Goal: Task Accomplishment & Management: Complete application form

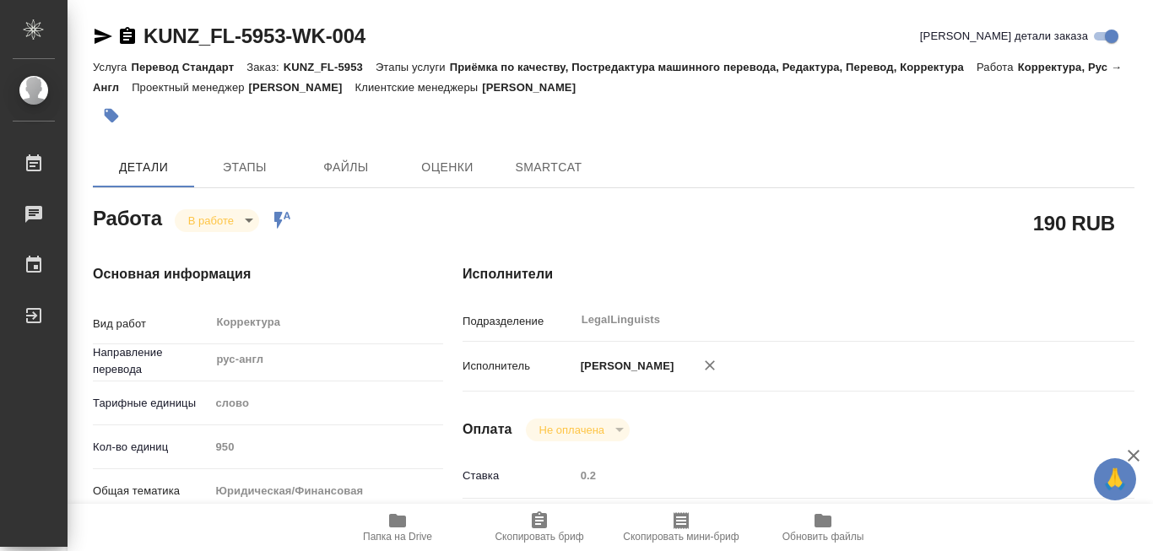
type textarea "x"
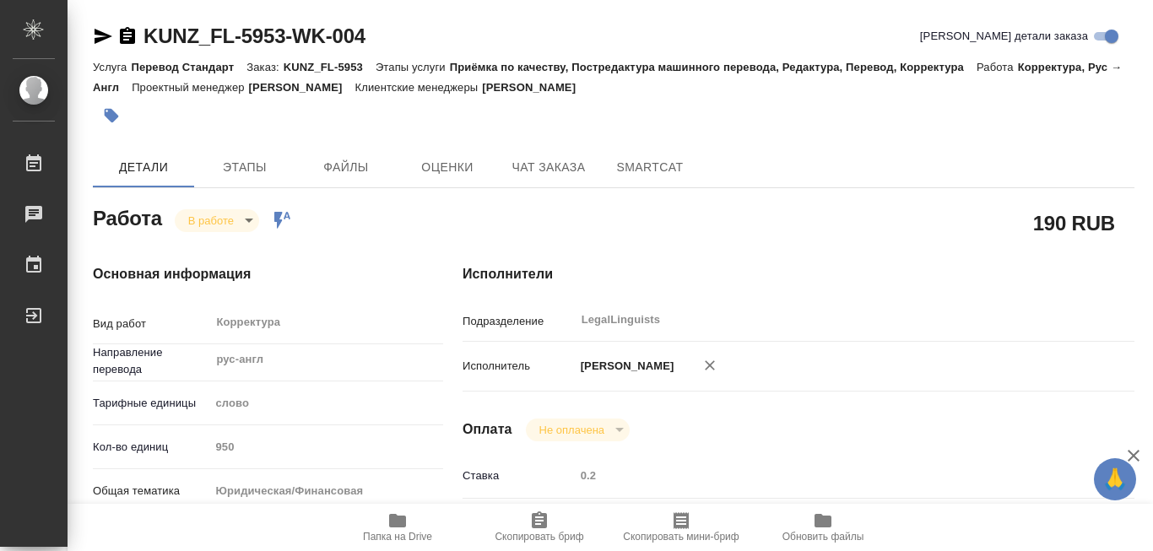
type textarea "x"
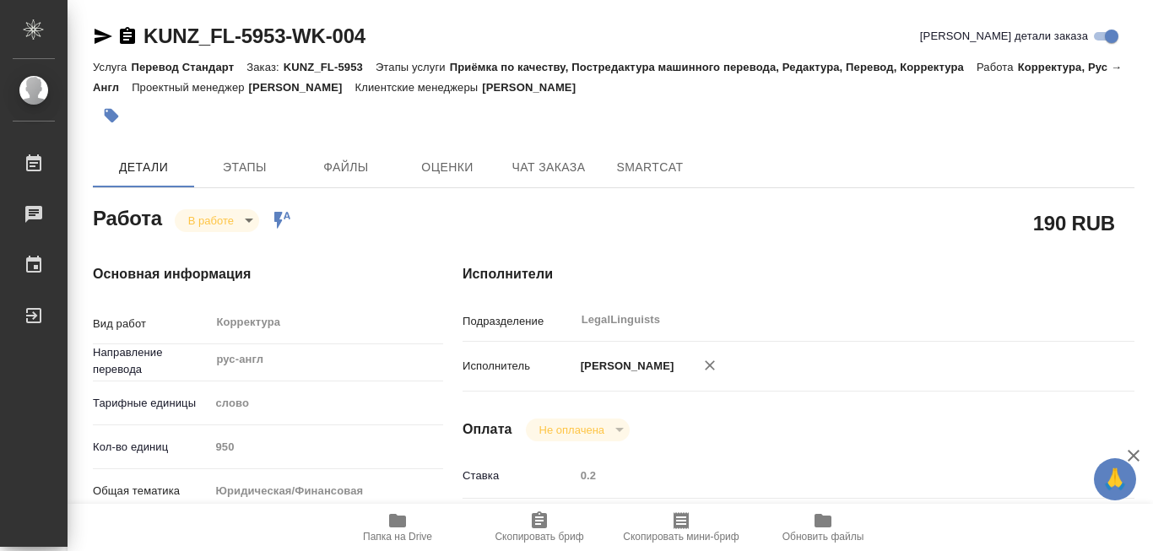
type textarea "x"
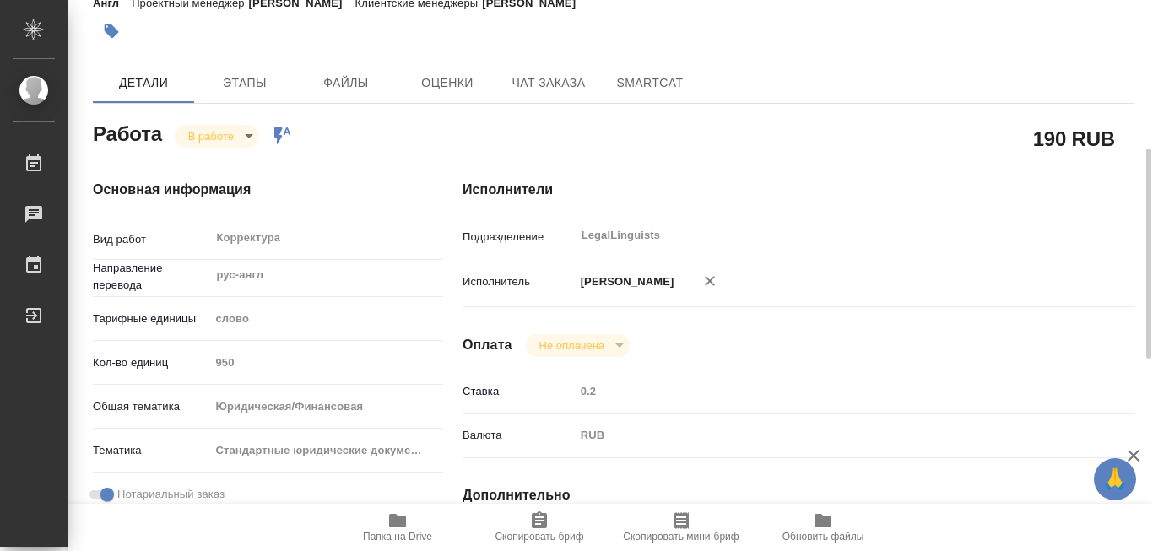
scroll to position [169, 0]
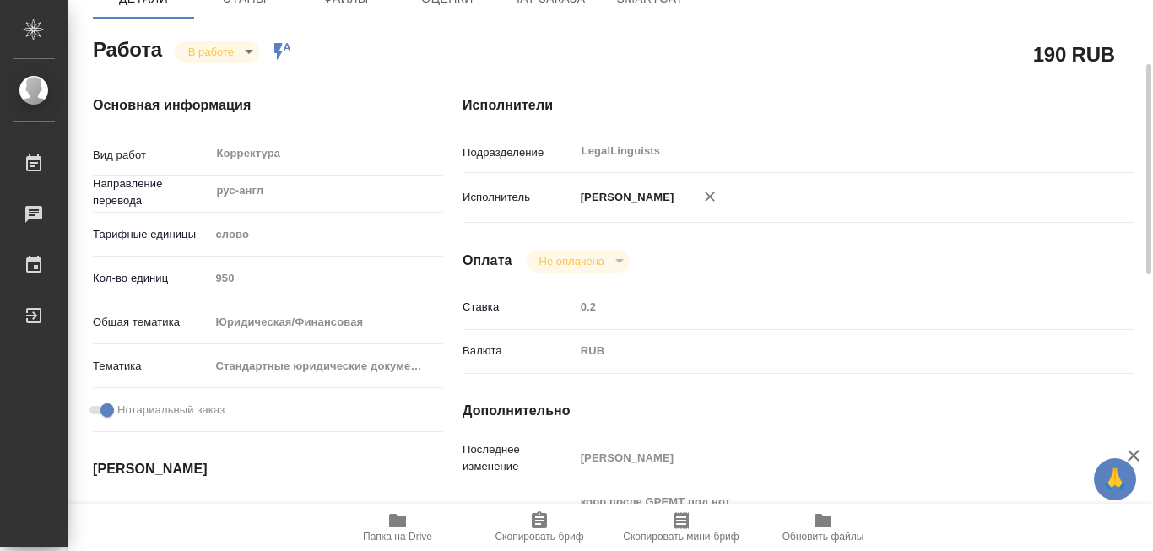
type textarea "x"
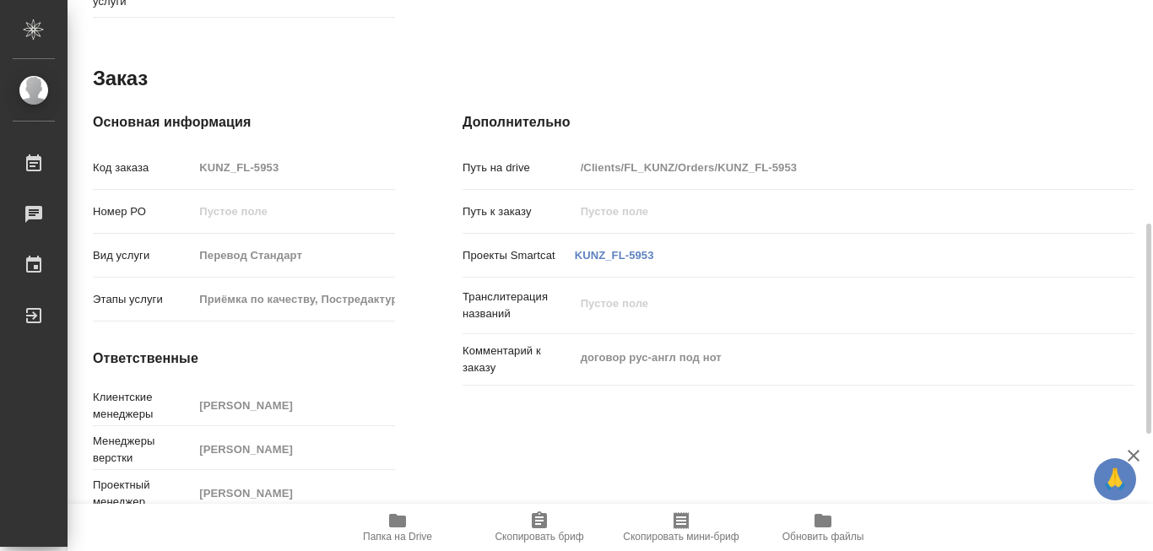
scroll to position [725, 0]
